Goal: Transaction & Acquisition: Obtain resource

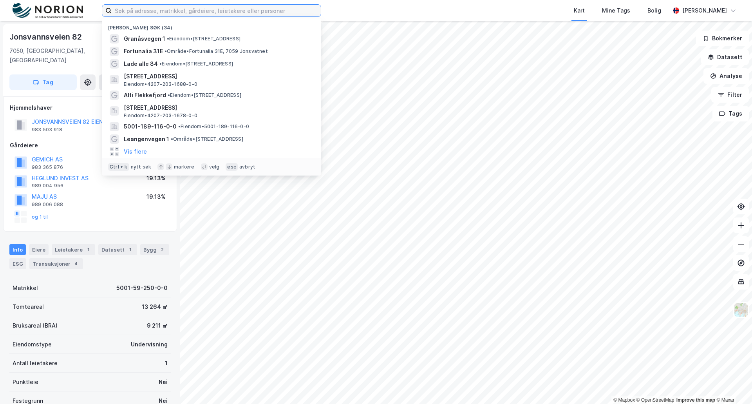
click at [130, 11] on input at bounding box center [216, 11] width 209 height 12
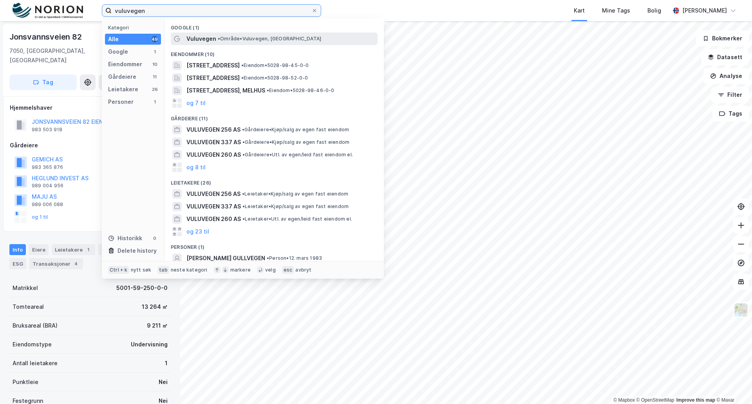
type input "vuluvegen"
click at [216, 41] on div "Vuluvegen • Område • Vuluvegen, Malvik" at bounding box center [282, 38] width 190 height 9
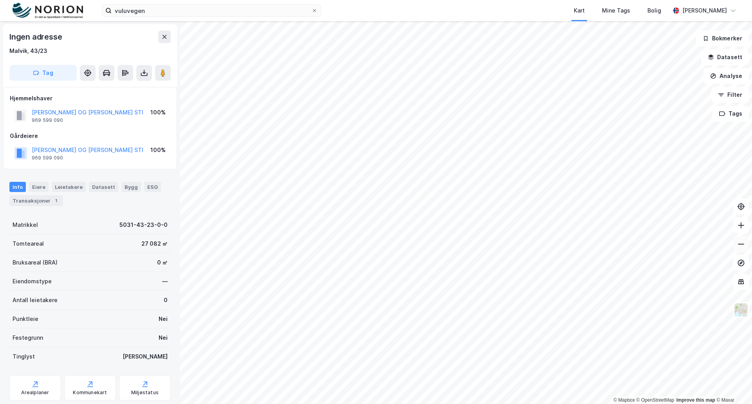
click at [739, 241] on icon at bounding box center [742, 244] width 8 height 8
click at [740, 228] on icon at bounding box center [742, 225] width 8 height 8
click at [742, 245] on icon at bounding box center [742, 244] width 8 height 8
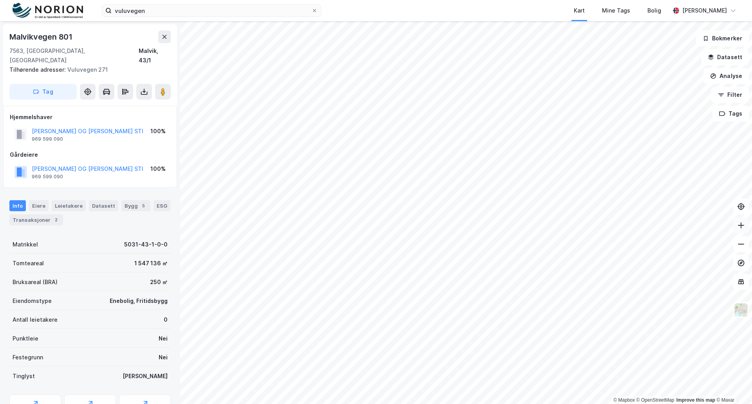
click at [745, 230] on button at bounding box center [742, 225] width 16 height 16
click at [745, 226] on icon at bounding box center [742, 225] width 8 height 8
click at [743, 227] on icon at bounding box center [742, 225] width 8 height 8
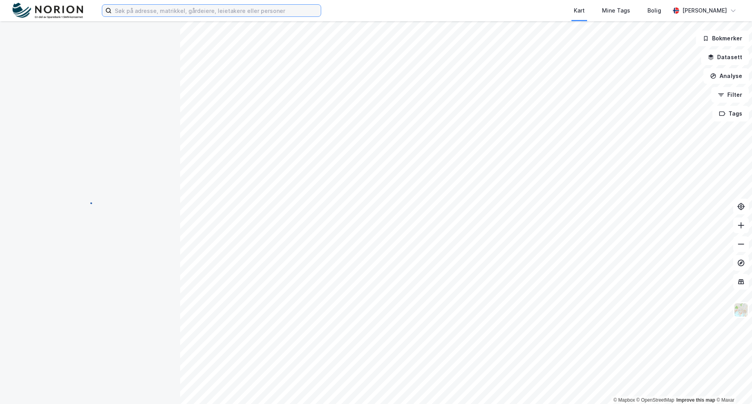
click at [138, 7] on input at bounding box center [216, 11] width 209 height 12
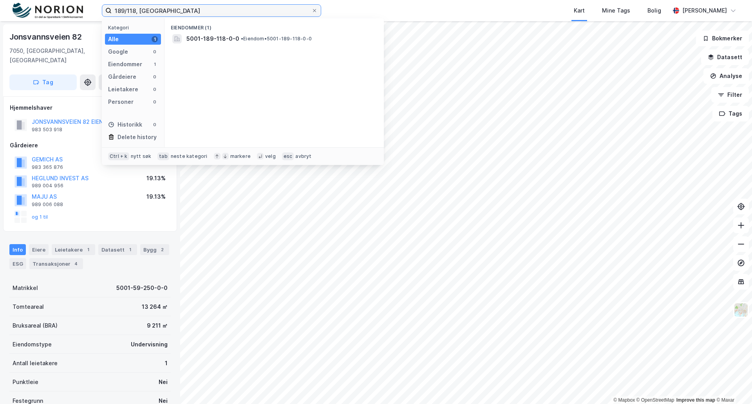
type input "189/118, [GEOGRAPHIC_DATA]"
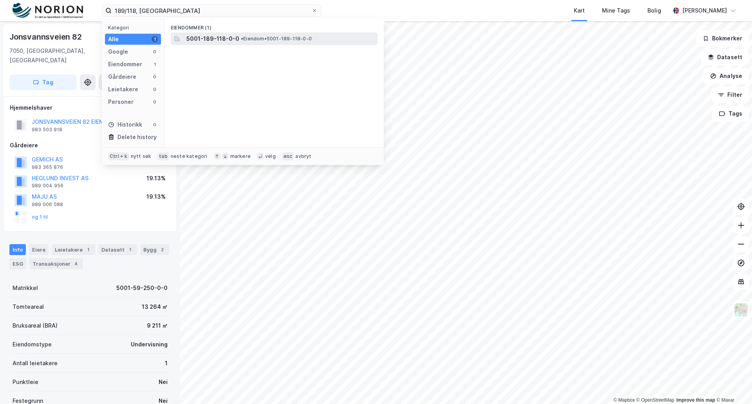
click at [208, 40] on span "5001-189-118-0-0" at bounding box center [213, 38] width 53 height 9
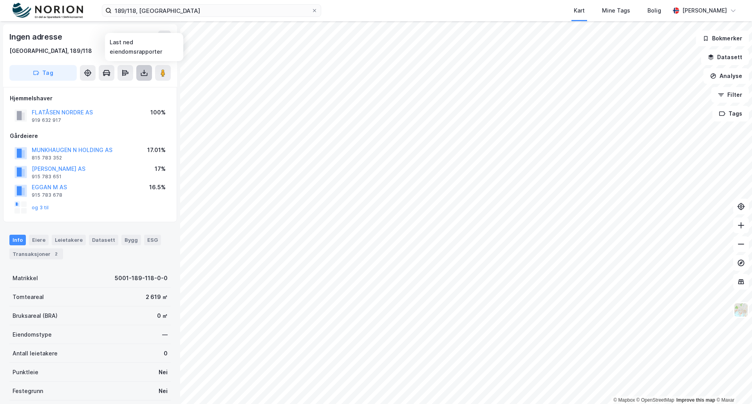
click at [142, 69] on icon at bounding box center [144, 73] width 8 height 8
click at [120, 88] on div "Last ned grunnbok" at bounding box center [105, 88] width 45 height 6
